Goal: Task Accomplishment & Management: Manage account settings

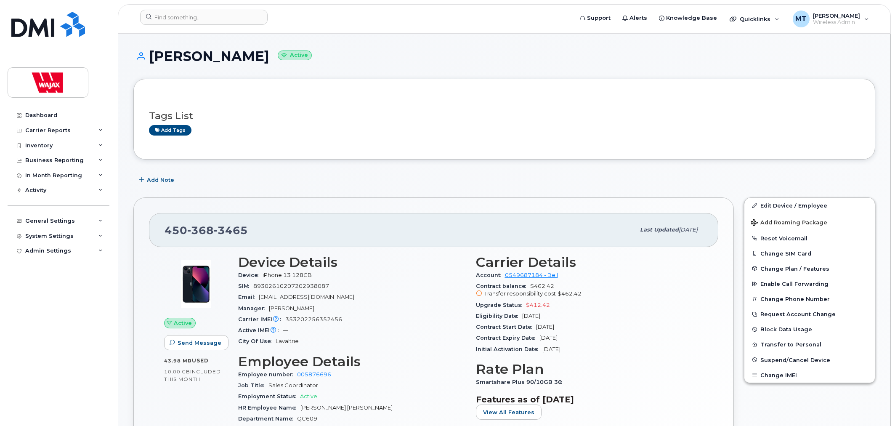
scroll to position [47, 0]
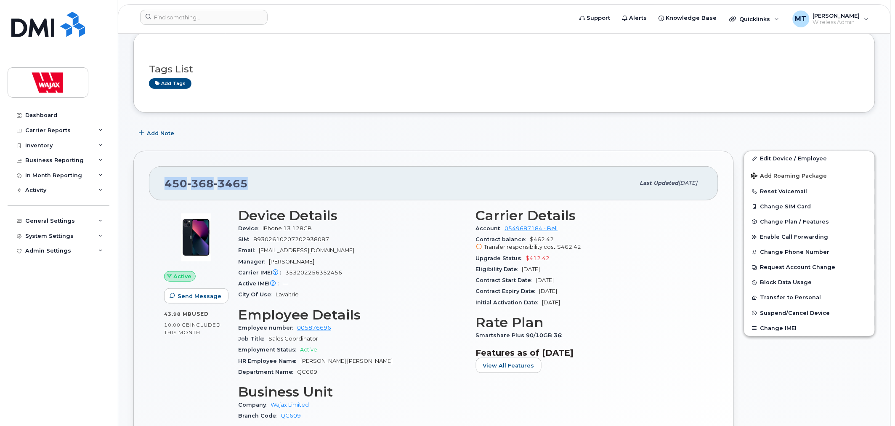
click at [253, 184] on div "450 368 3465 Last updated Jul 29, 2025 Active Send Message 43.98 MB  used 10.00…" at bounding box center [433, 316] width 601 height 331
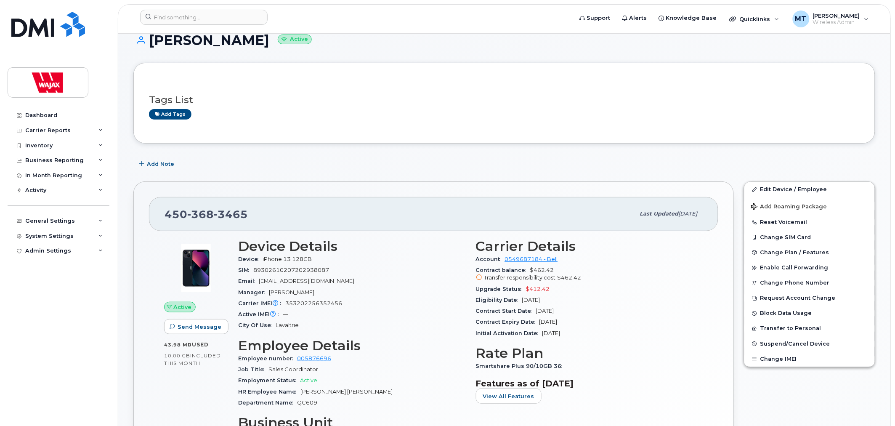
scroll to position [0, 0]
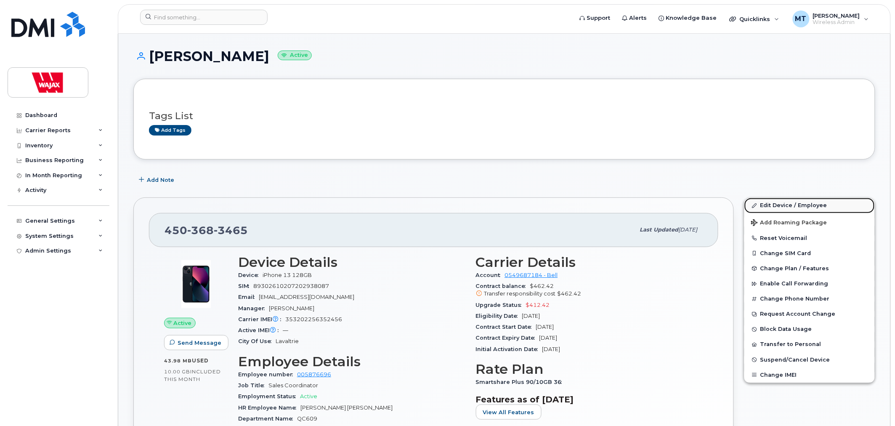
click at [789, 203] on link "Edit Device / Employee" at bounding box center [810, 205] width 130 height 15
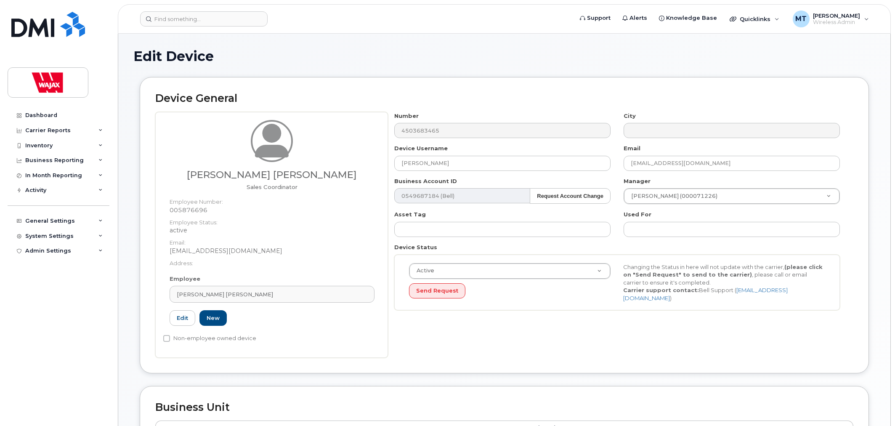
select select "23291732"
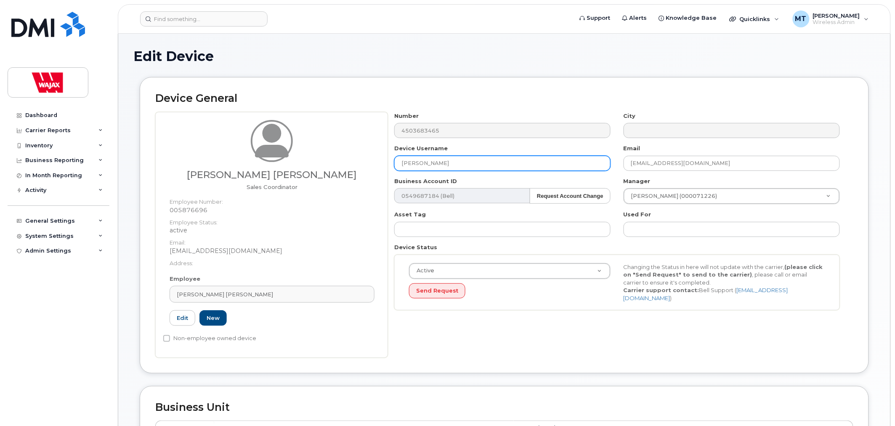
drag, startPoint x: 468, startPoint y: 163, endPoint x: 310, endPoint y: 150, distance: 158.0
click at [310, 150] on div "[PERSON_NAME] [PERSON_NAME] Sales Coordinator Employee Number: 005876696 Employ…" at bounding box center [504, 235] width 698 height 246
type input "[PERSON_NAME]"
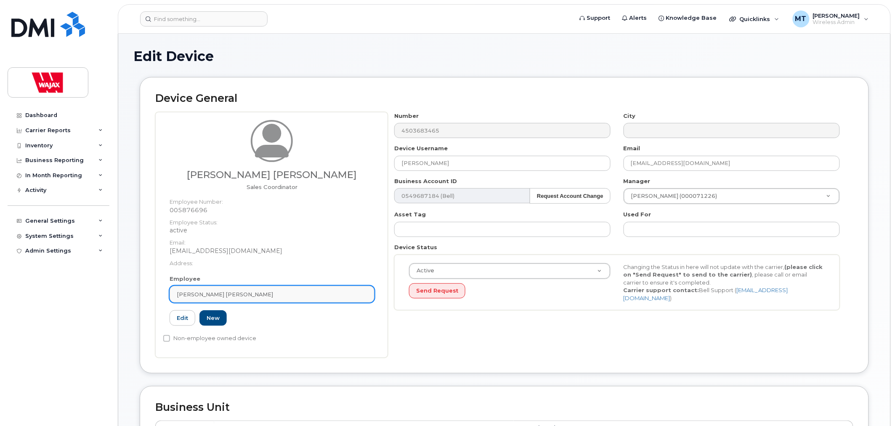
click at [225, 301] on link "[PERSON_NAME] [PERSON_NAME]" at bounding box center [272, 294] width 205 height 17
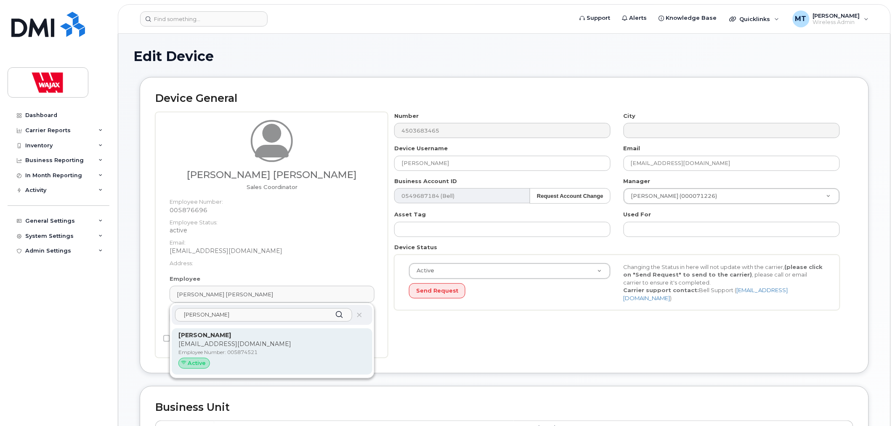
type input "[PERSON_NAME]"
click at [332, 343] on p "[EMAIL_ADDRESS][DOMAIN_NAME]" at bounding box center [271, 344] width 187 height 9
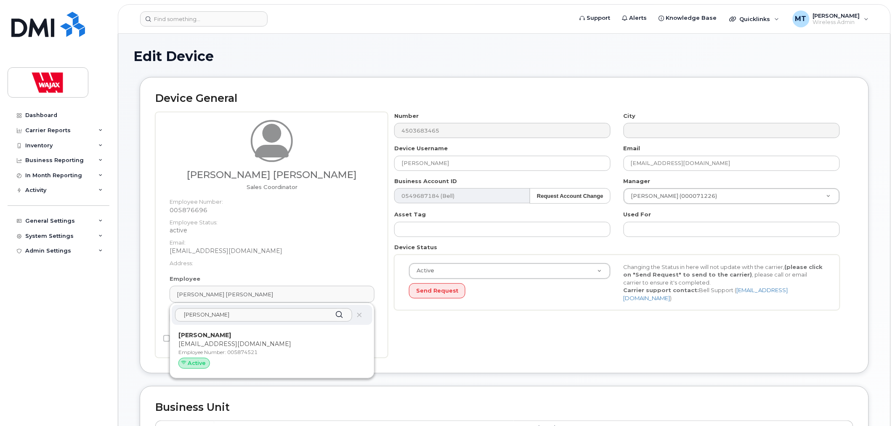
type input "005874521"
type input "[EMAIL_ADDRESS][DOMAIN_NAME]"
type input "35622515"
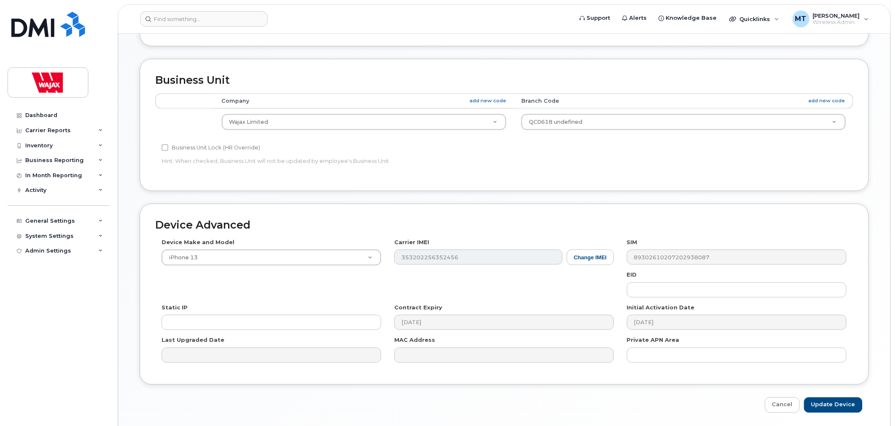
scroll to position [338, 0]
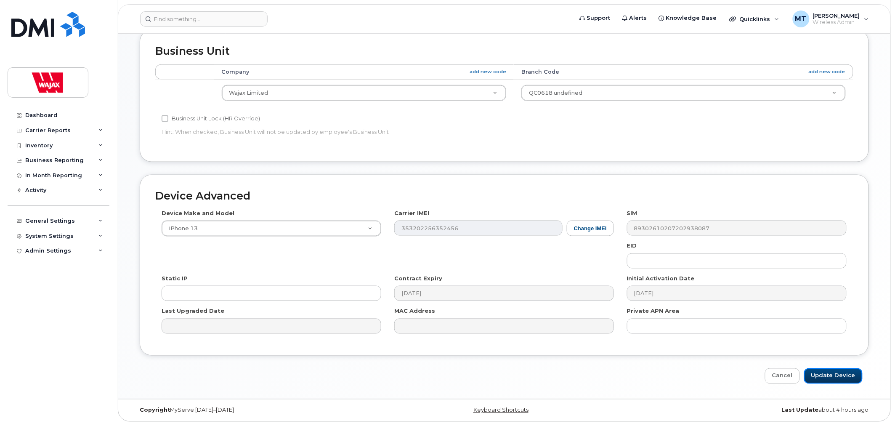
drag, startPoint x: 823, startPoint y: 372, endPoint x: 757, endPoint y: 376, distance: 66.2
click at [823, 372] on input "Update Device" at bounding box center [833, 376] width 59 height 16
type input "Saving..."
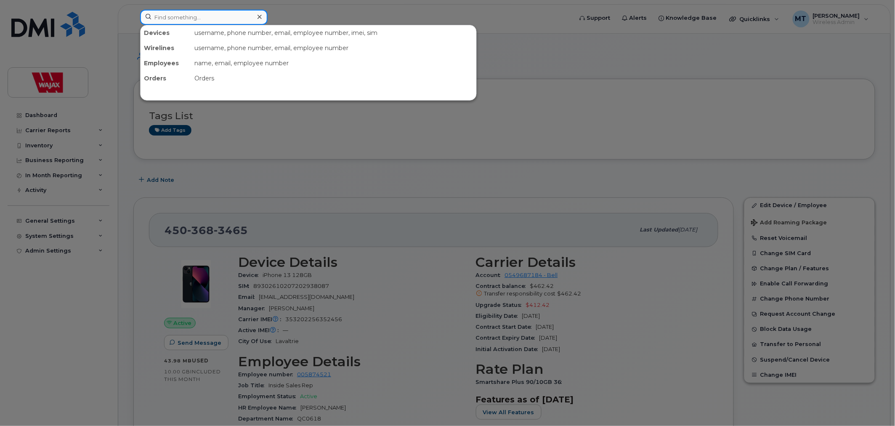
click at [228, 17] on input at bounding box center [204, 17] width 128 height 15
click at [186, 13] on input at bounding box center [204, 17] width 128 height 15
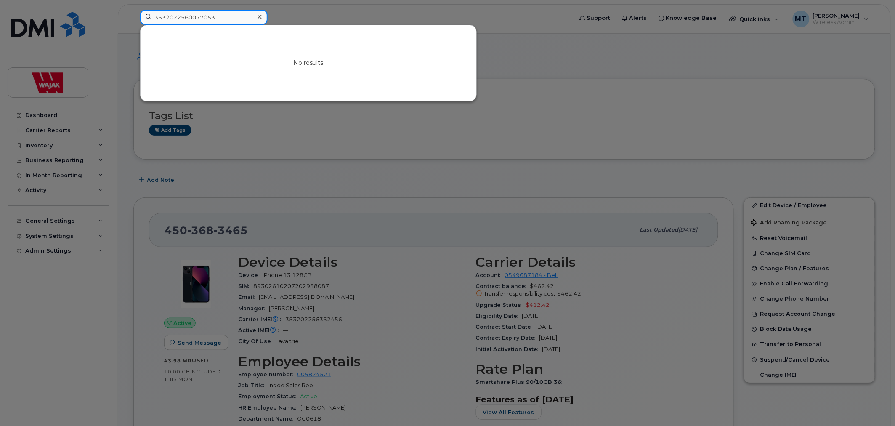
drag, startPoint x: 225, startPoint y: 16, endPoint x: 22, endPoint y: 41, distance: 204.5
click at [133, 28] on div "3532022560077053 No results" at bounding box center [353, 19] width 441 height 19
paste input
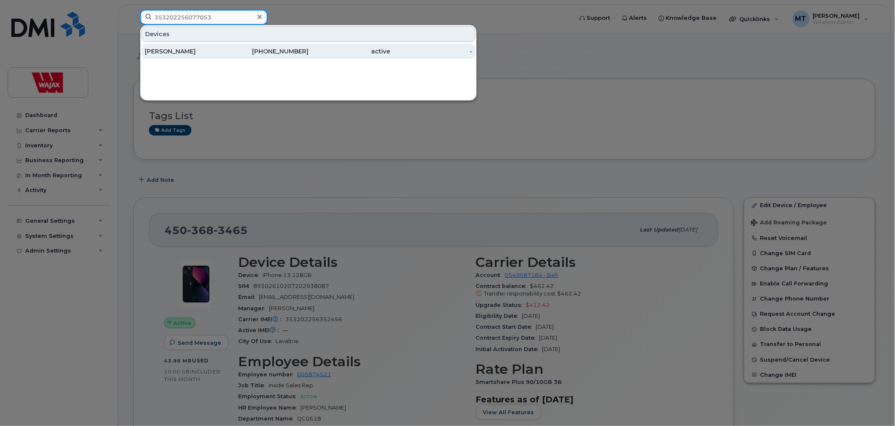
type input "353202256077053"
click at [200, 51] on div "Mario Gagnon" at bounding box center [186, 51] width 82 height 8
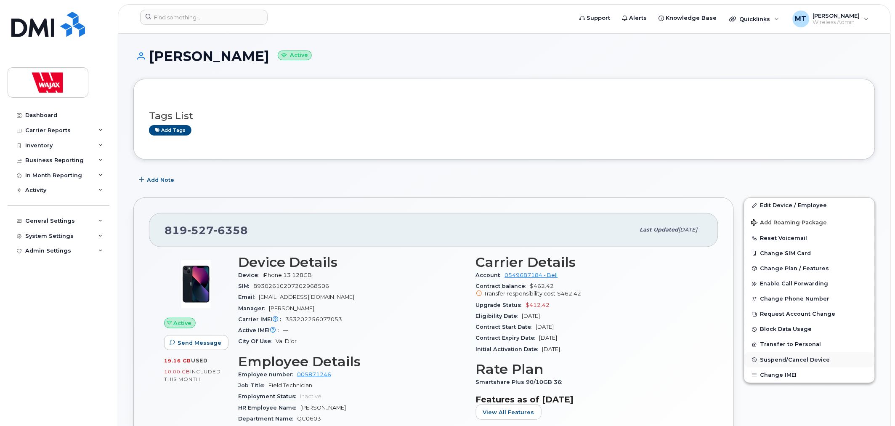
click at [770, 363] on span "Suspend/Cancel Device" at bounding box center [796, 360] width 70 height 6
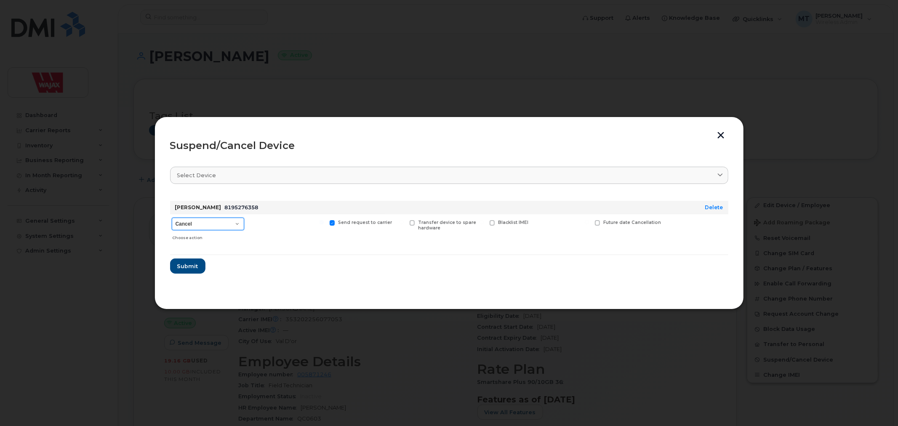
click at [239, 223] on select "Cancel Suspend - Extend Suspension Suspend - Reduced Rate Suspend - Full Rate S…" at bounding box center [208, 224] width 72 height 13
select select "[object Object]"
click at [172, 218] on select "Cancel Suspend - Extend Suspension Suspend - Reduced Rate Suspend - Full Rate S…" at bounding box center [208, 224] width 72 height 13
click at [256, 221] on label "Available for new activations/redeployments" at bounding box center [287, 225] width 75 height 11
click at [244, 221] on input "Available for new activations/redeployments" at bounding box center [242, 222] width 4 height 4
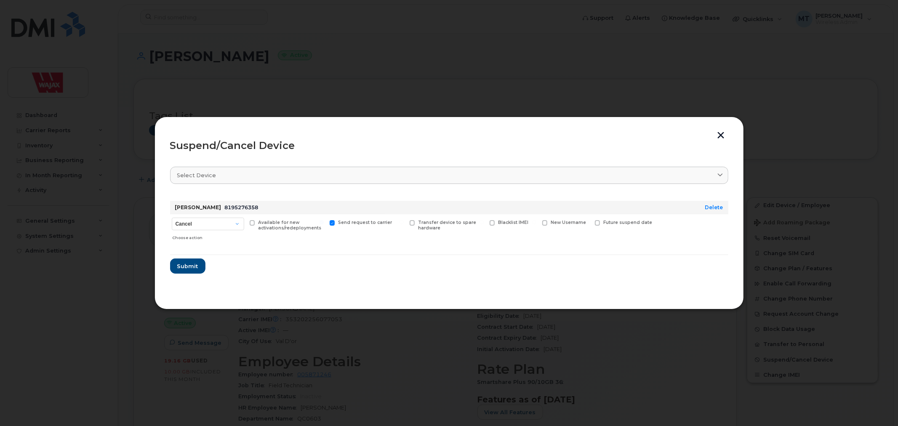
checkbox input "true"
click at [189, 269] on span "Submit" at bounding box center [187, 266] width 21 height 8
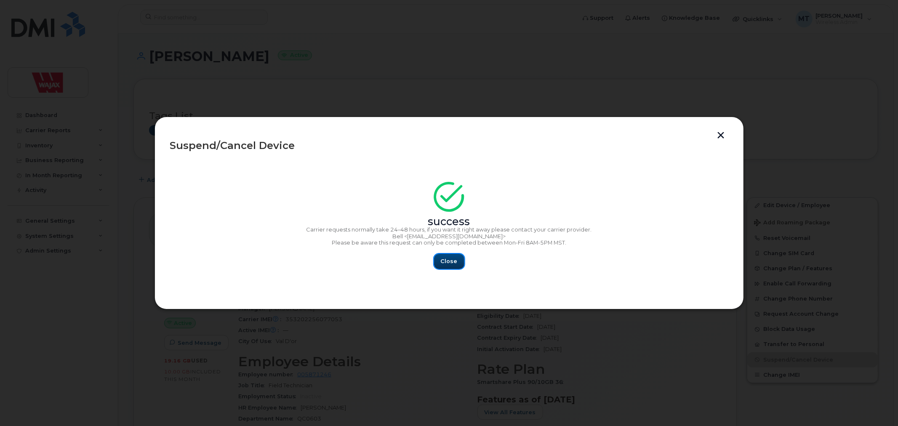
click at [451, 258] on span "Close" at bounding box center [449, 261] width 17 height 8
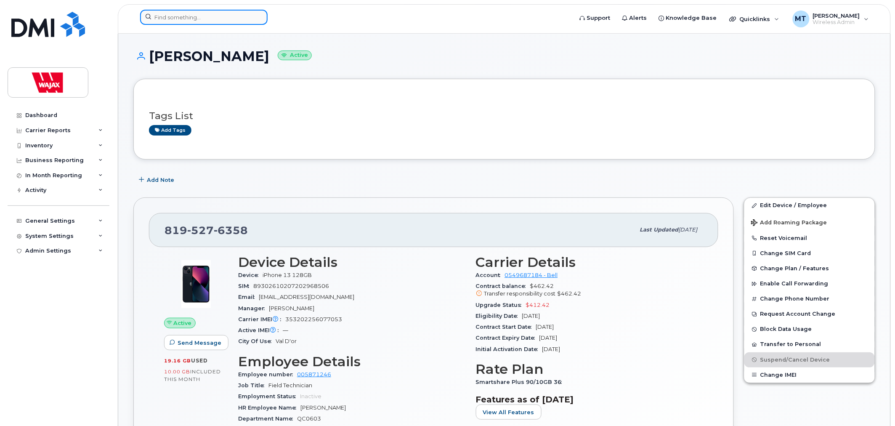
click at [234, 18] on input at bounding box center [204, 17] width 128 height 15
paste input "Scott Couchmen"
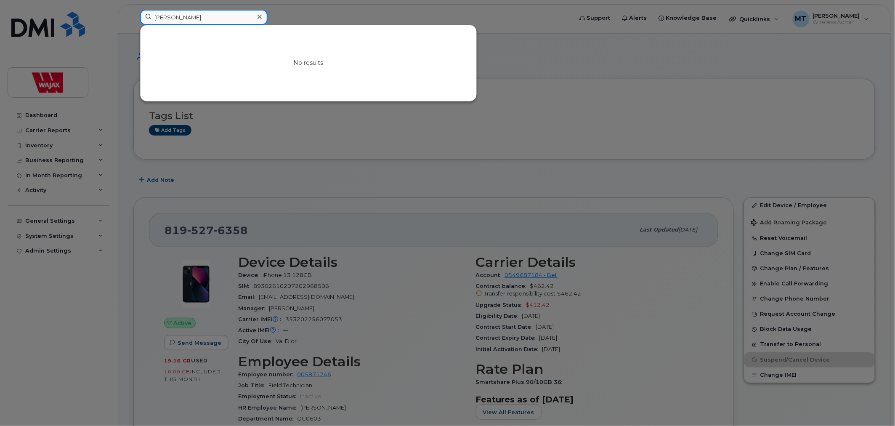
click at [168, 19] on input "Scott Couchmen" at bounding box center [204, 17] width 128 height 15
click at [189, 17] on input "Scott Couchmen" at bounding box center [204, 17] width 128 height 15
click at [210, 18] on input "Scott Couchmen" at bounding box center [204, 17] width 128 height 15
drag, startPoint x: 158, startPoint y: 19, endPoint x: 109, endPoint y: 20, distance: 49.3
click at [133, 20] on div "Scott Couchmen No results" at bounding box center [353, 19] width 441 height 19
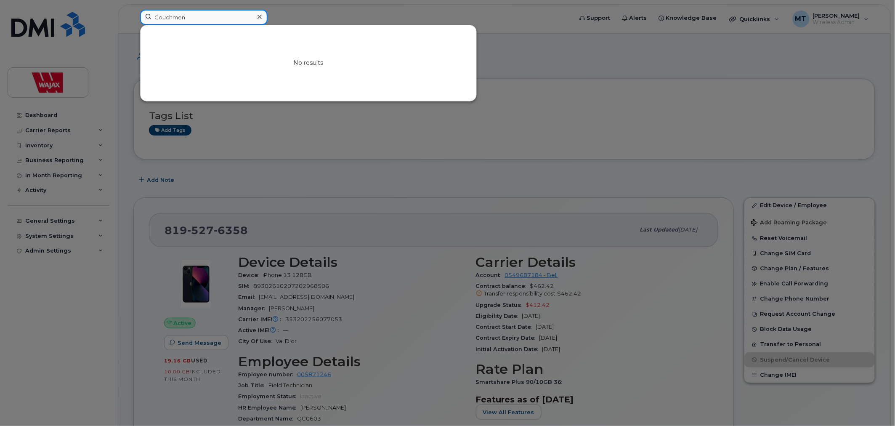
type input "Couchmen"
click at [258, 17] on icon at bounding box center [260, 16] width 4 height 7
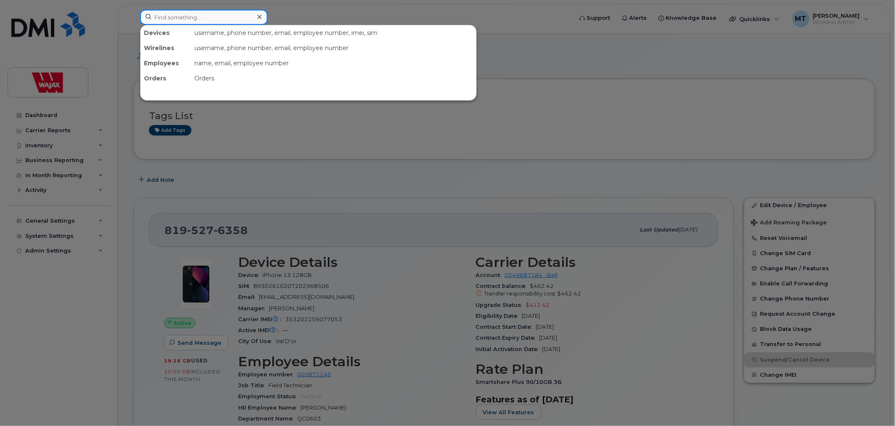
click at [246, 17] on input at bounding box center [204, 17] width 128 height 15
paste input "6474582724"
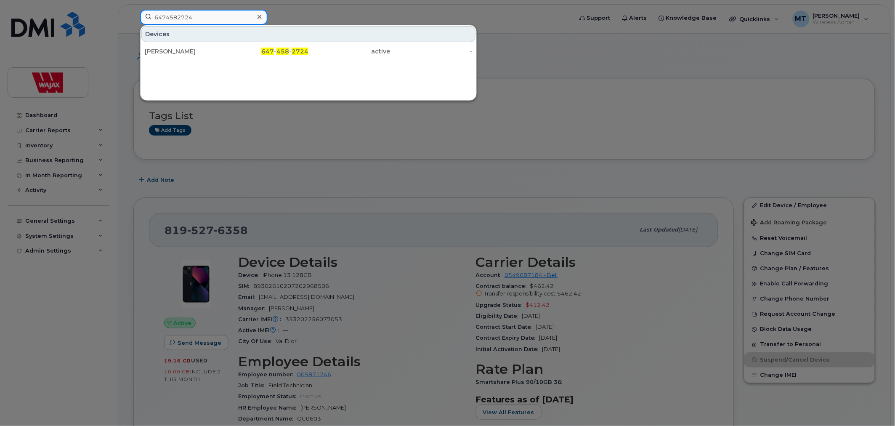
type input "6474582724"
